Goal: Transaction & Acquisition: Book appointment/travel/reservation

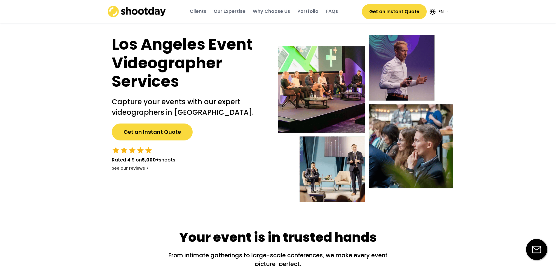
select select ""en""
click at [157, 130] on button "Get an Instant Quote" at bounding box center [152, 132] width 81 height 17
